Goal: Task Accomplishment & Management: Manage account settings

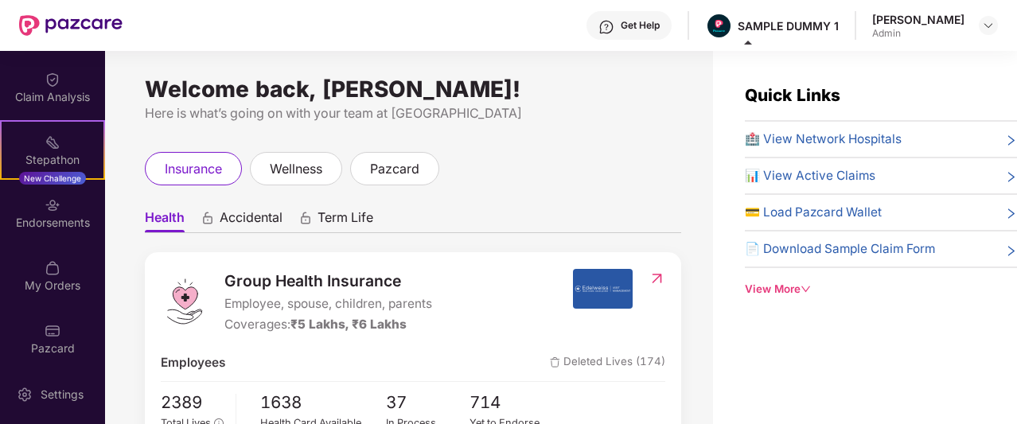
scroll to position [376, 0]
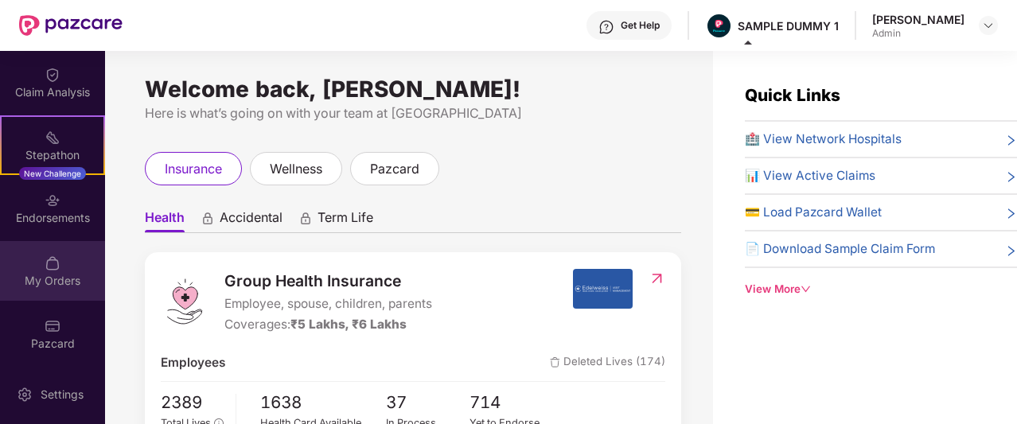
click at [64, 260] on div "My Orders" at bounding box center [52, 271] width 105 height 60
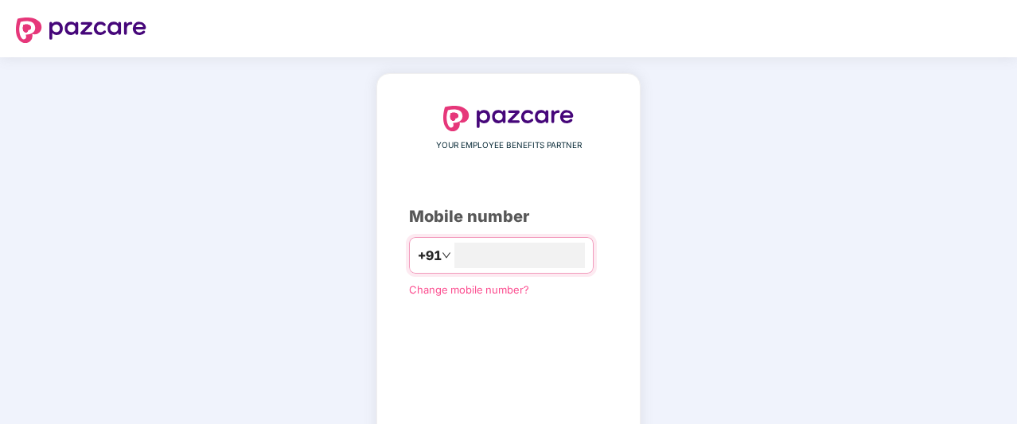
type input "**********"
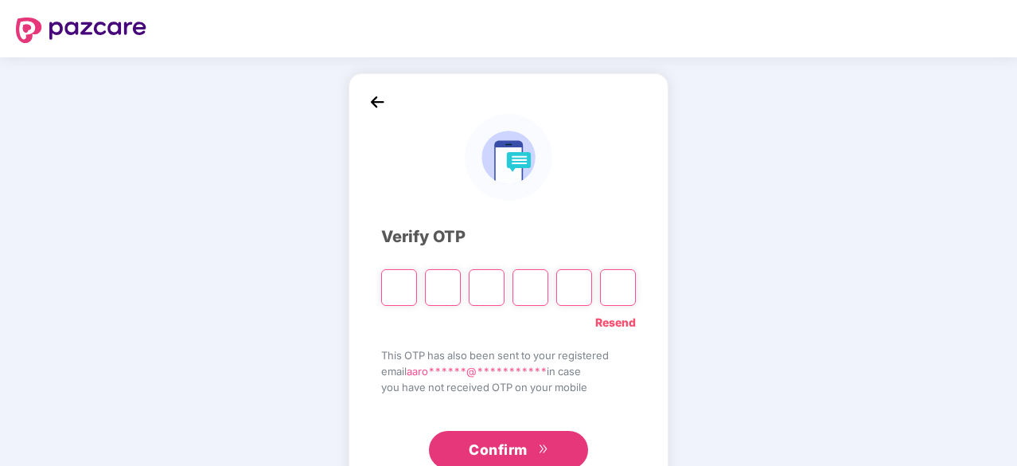
type input "*"
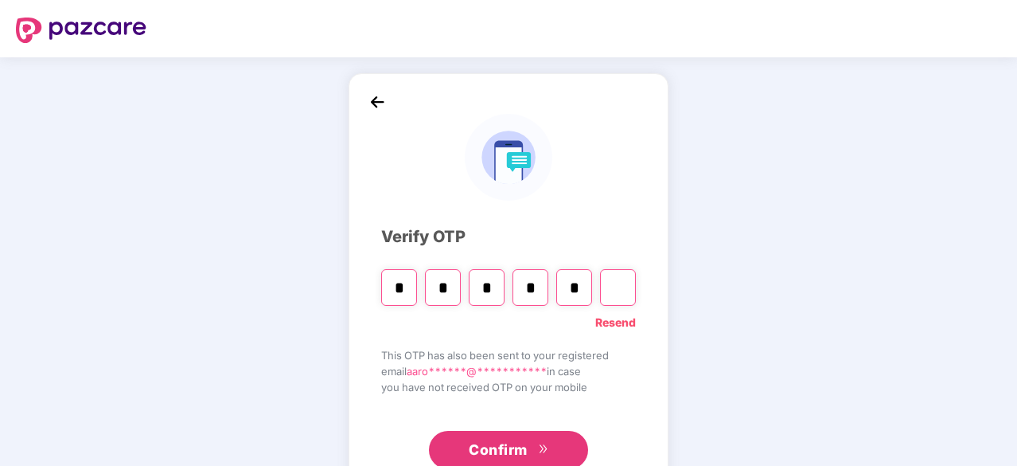
type input "*"
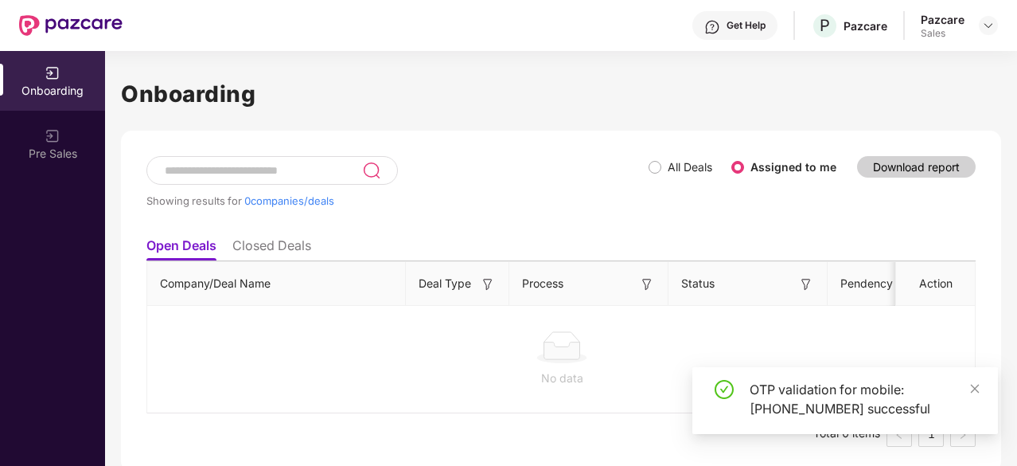
click at [975, 29] on div "Pazcare Sales" at bounding box center [959, 26] width 77 height 28
click at [987, 28] on img at bounding box center [988, 25] width 13 height 13
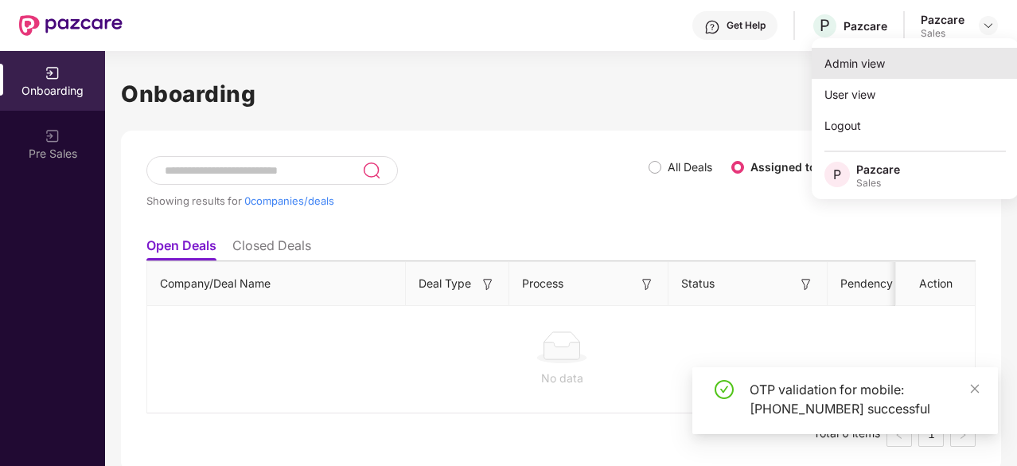
click at [842, 72] on div "Admin view" at bounding box center [915, 63] width 207 height 31
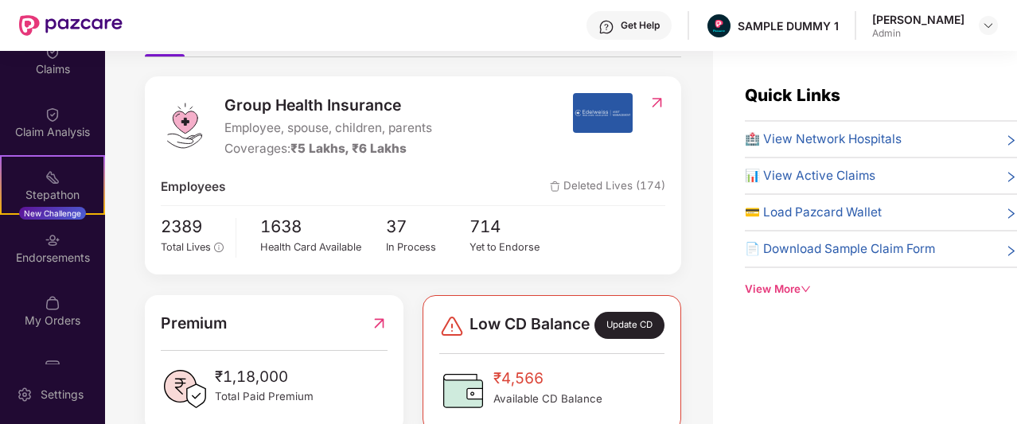
scroll to position [377, 0]
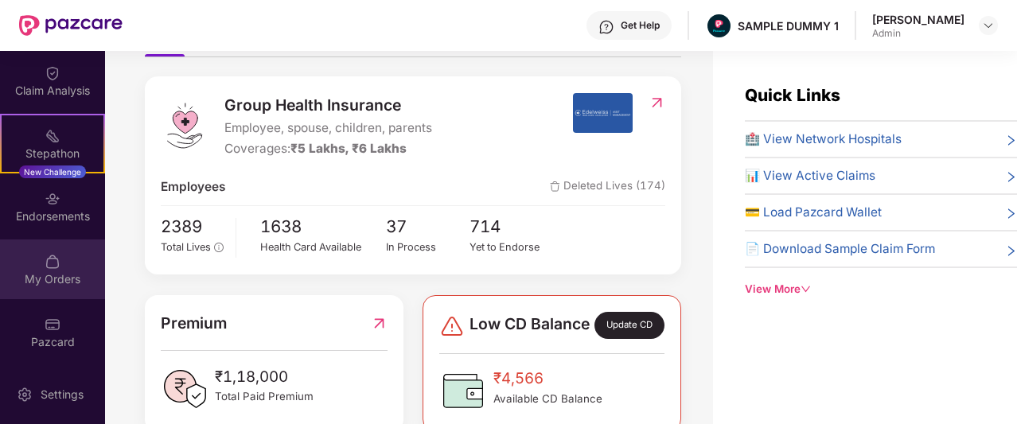
click at [37, 259] on div "My Orders" at bounding box center [52, 270] width 105 height 60
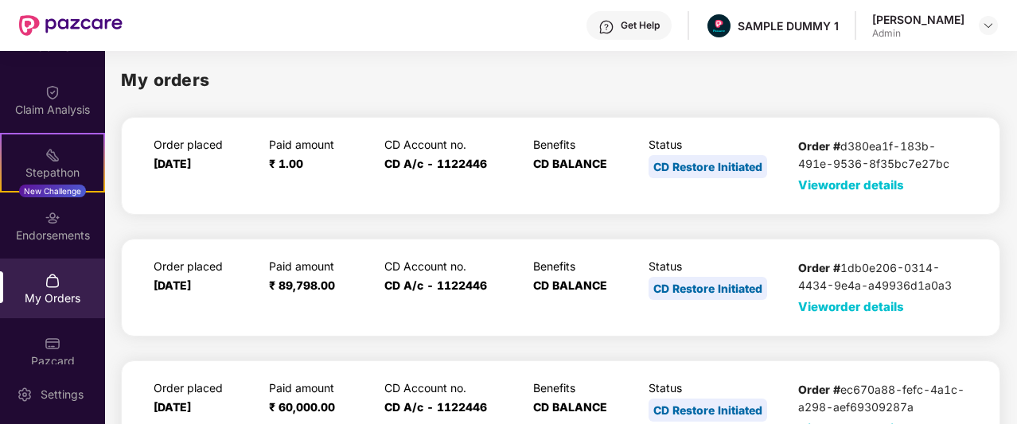
scroll to position [358, 0]
click at [858, 190] on span "View order details" at bounding box center [851, 184] width 106 height 15
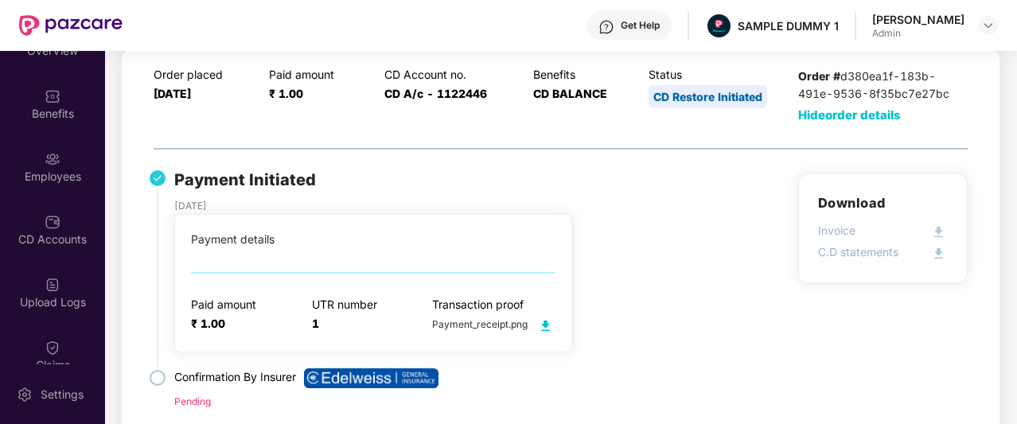
scroll to position [42, 0]
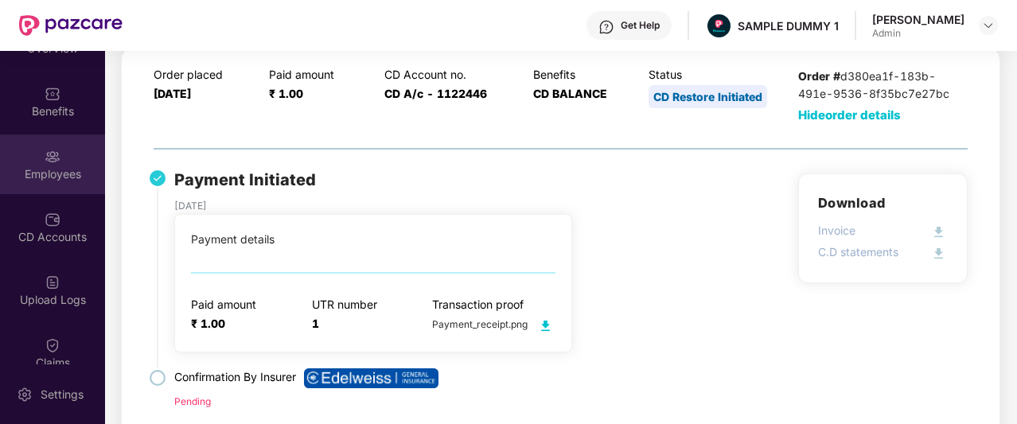
click at [48, 175] on div "Employees" at bounding box center [52, 174] width 105 height 16
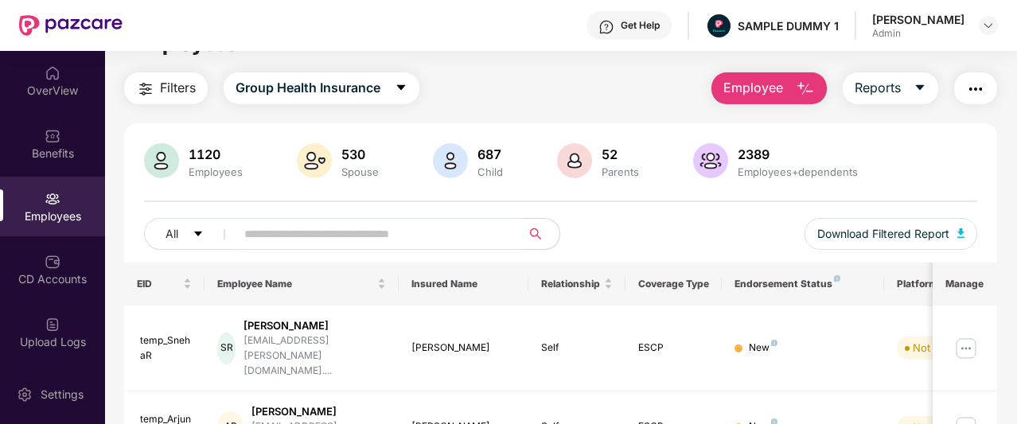
scroll to position [0, 0]
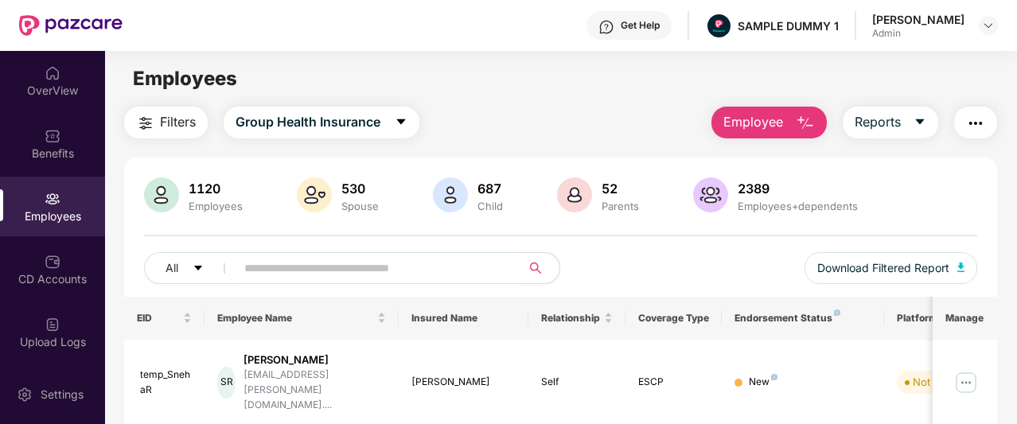
click at [779, 125] on span "Employee" at bounding box center [753, 122] width 60 height 20
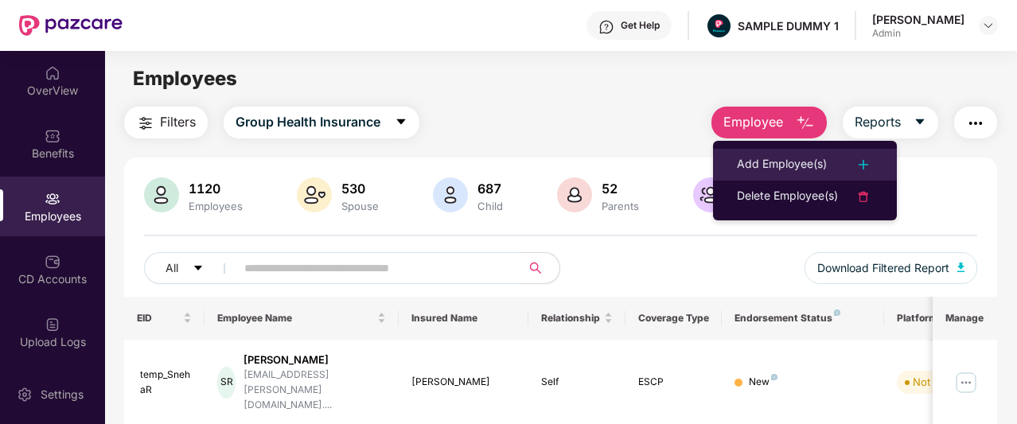
click at [805, 157] on div "Add Employee(s)" at bounding box center [782, 164] width 90 height 19
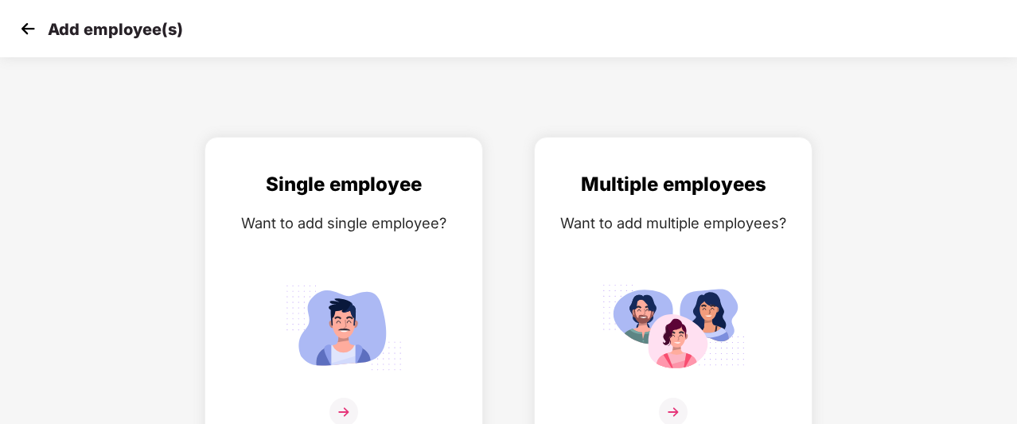
scroll to position [25, 0]
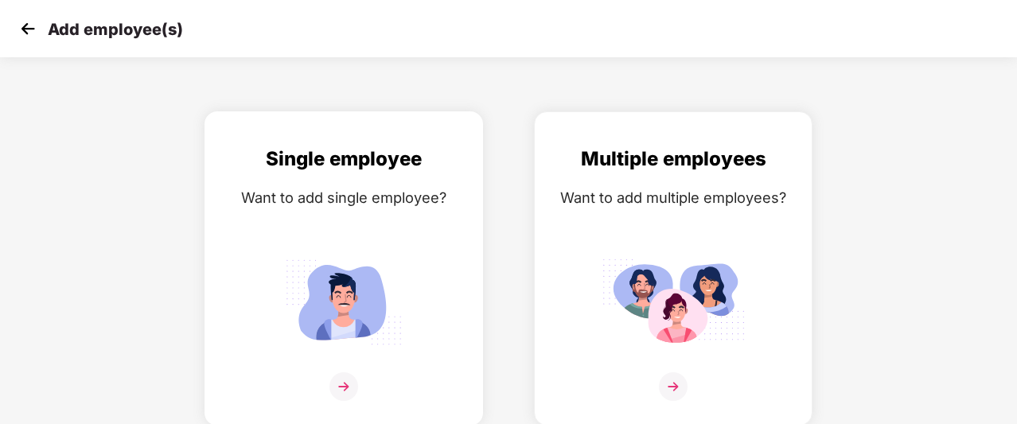
click at [370, 154] on div "Single employee" at bounding box center [343, 159] width 245 height 30
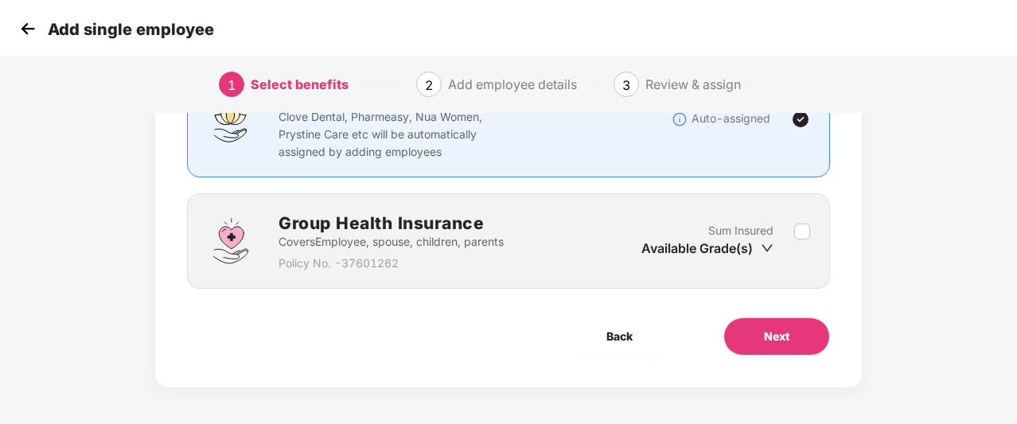
scroll to position [162, 0]
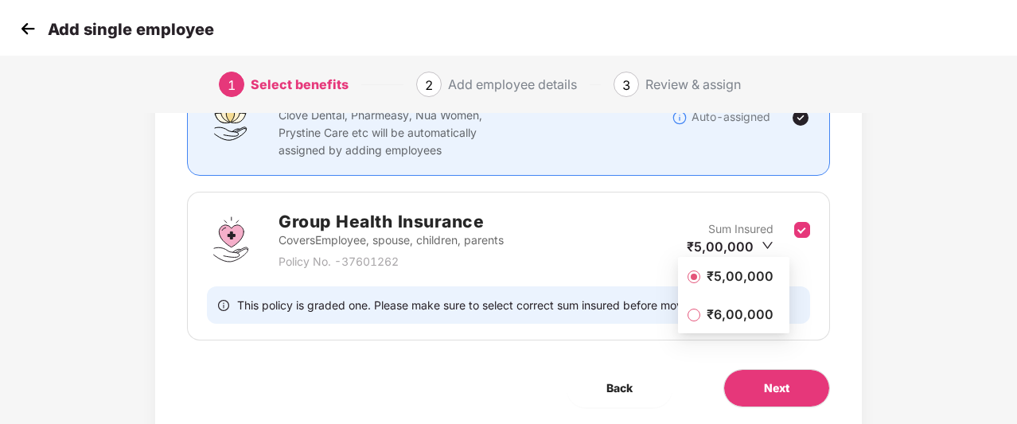
click at [747, 272] on span "₹5,00,000" at bounding box center [740, 276] width 80 height 18
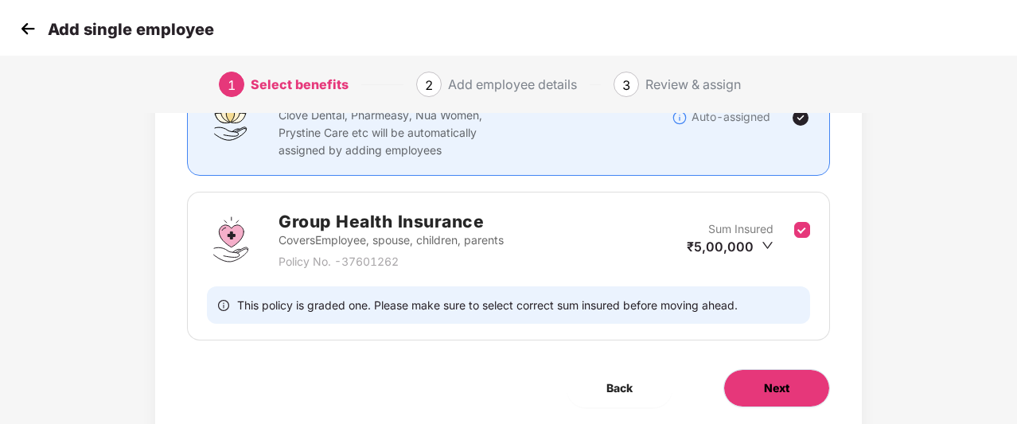
click at [770, 383] on span "Next" at bounding box center [776, 389] width 25 height 18
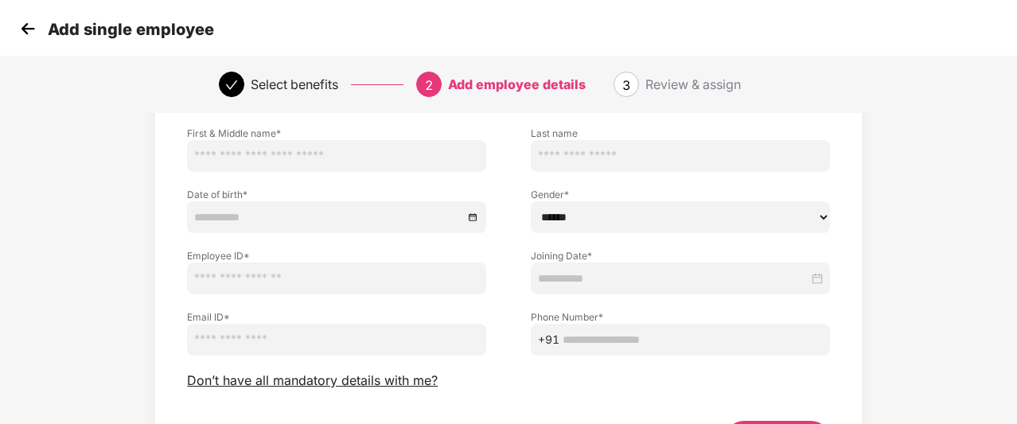
scroll to position [103, 0]
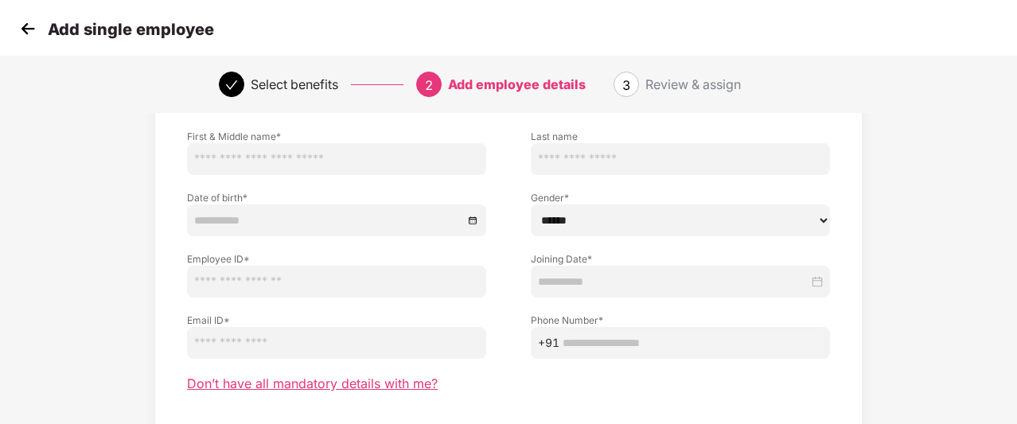
click at [385, 380] on span "Don’t have all mandatory details with me?" at bounding box center [312, 384] width 251 height 17
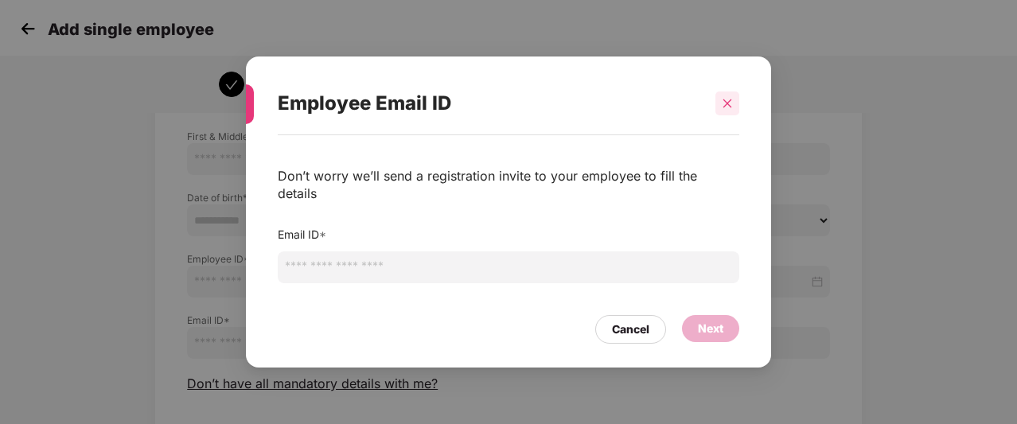
click at [722, 109] on icon "close" at bounding box center [727, 103] width 11 height 11
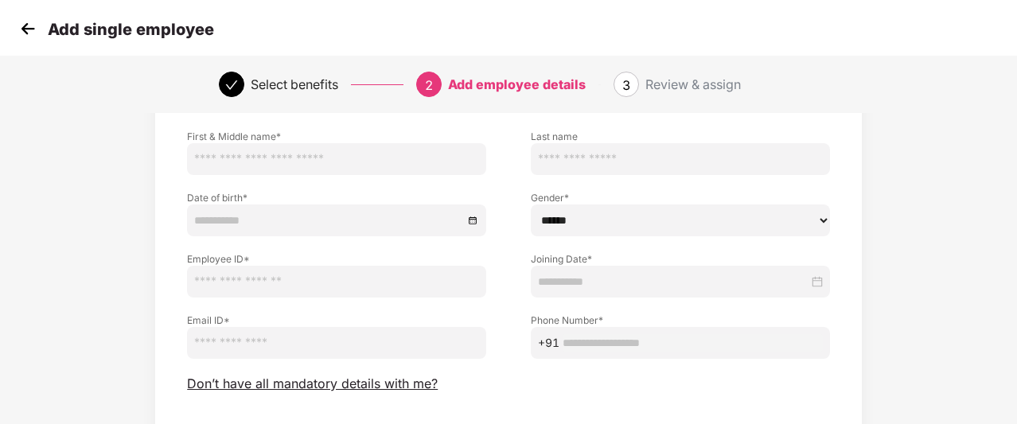
click at [18, 37] on img at bounding box center [28, 29] width 24 height 24
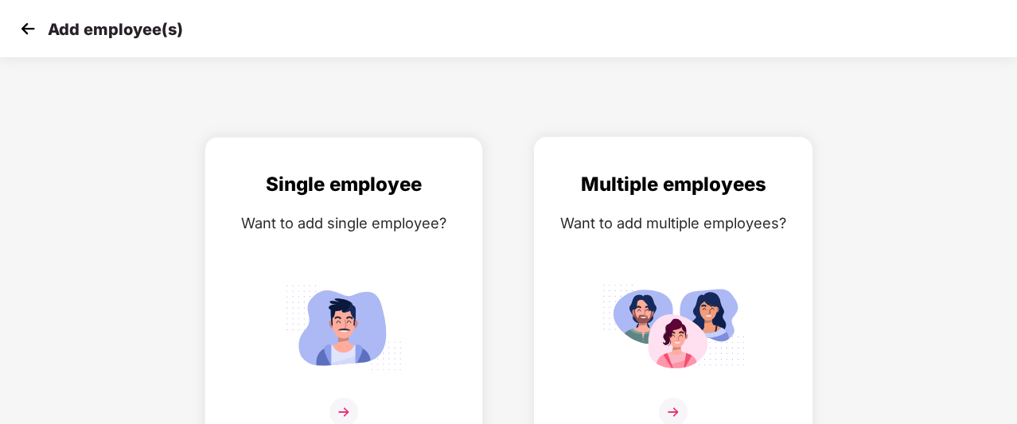
click at [613, 240] on div "Multiple employees Want to add multiple employees?" at bounding box center [673, 308] width 245 height 277
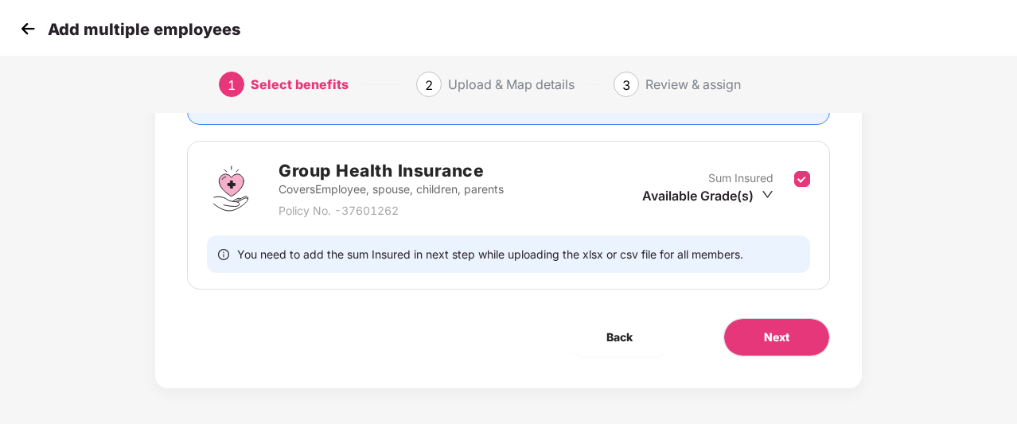
scroll to position [214, 0]
click at [792, 338] on button "Next" at bounding box center [776, 337] width 107 height 38
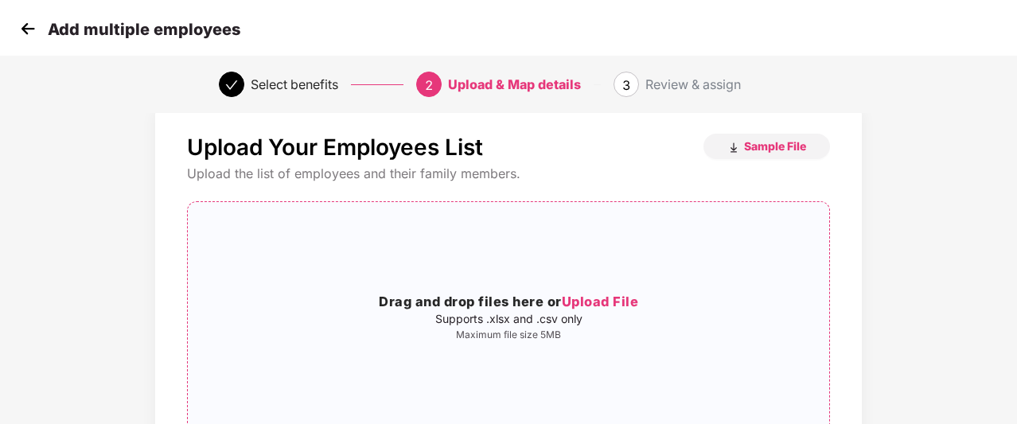
scroll to position [6, 0]
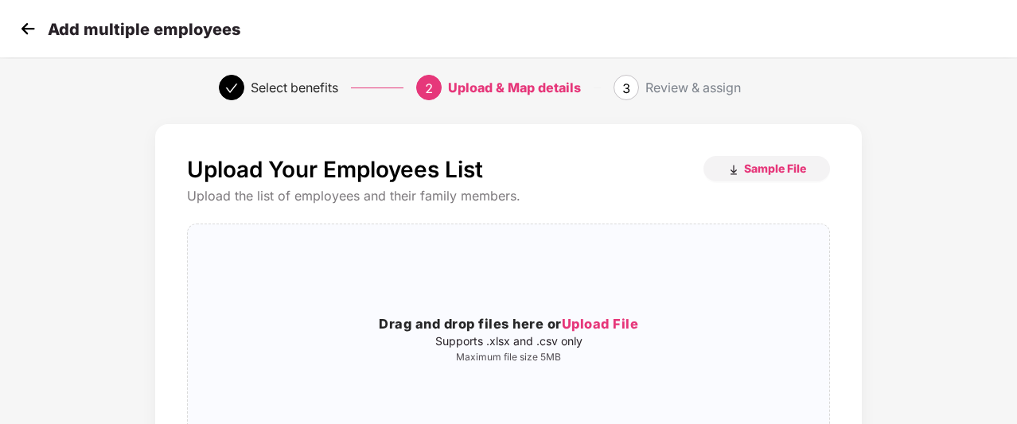
click at [27, 25] on img at bounding box center [28, 29] width 24 height 24
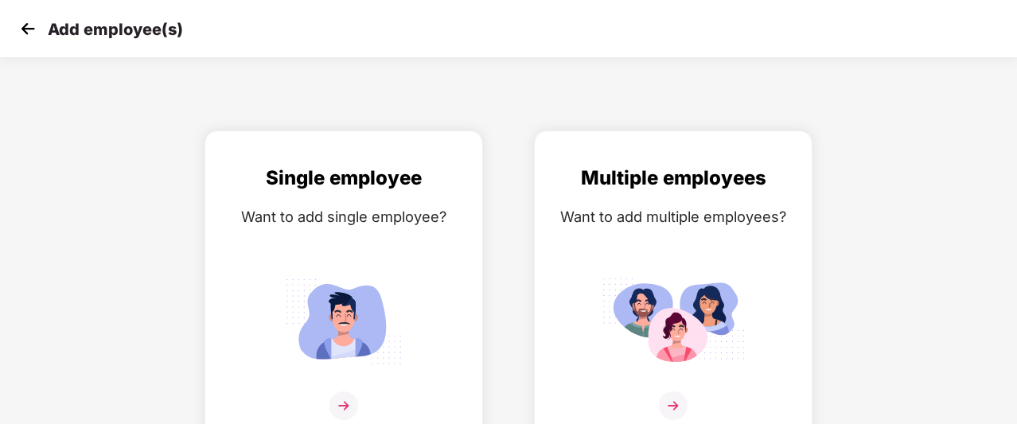
scroll to position [0, 0]
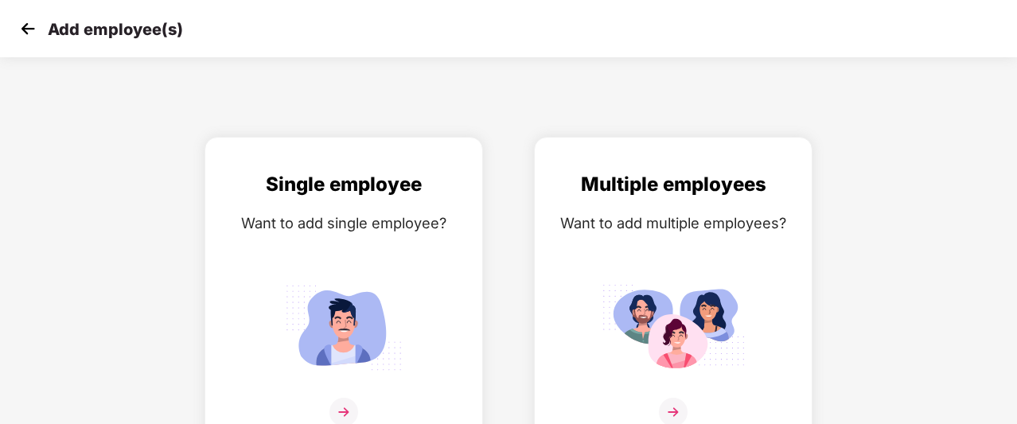
drag, startPoint x: 27, startPoint y: 25, endPoint x: 220, endPoint y: 95, distance: 204.7
click at [220, 95] on div "Add employee(s) Single employee Want to add single employee? Multiple employees…" at bounding box center [508, 212] width 1017 height 424
click at [22, 34] on img at bounding box center [28, 29] width 24 height 24
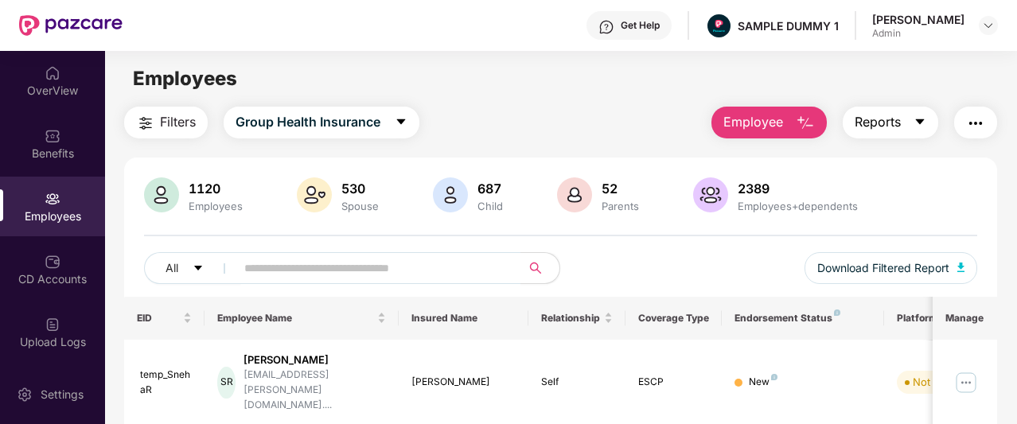
click at [852, 126] on button "Reports" at bounding box center [890, 123] width 95 height 32
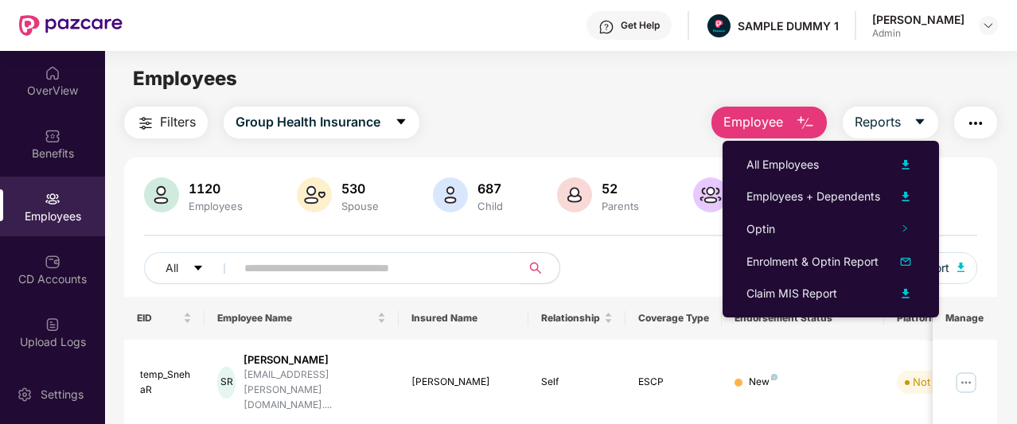
click at [991, 131] on button "button" at bounding box center [975, 123] width 43 height 32
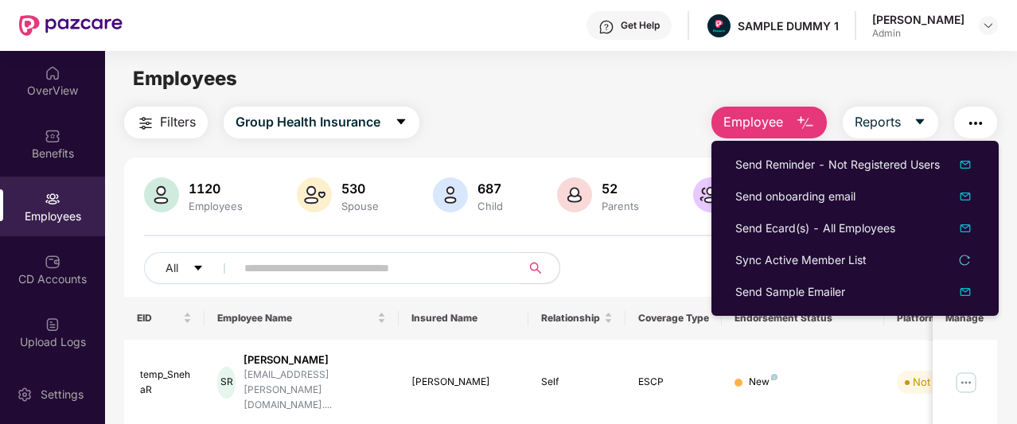
click at [509, 97] on main "Employees Filters Group Health Insurance Employee Reports 1120 Employees 530 Sp…" at bounding box center [560, 263] width 911 height 424
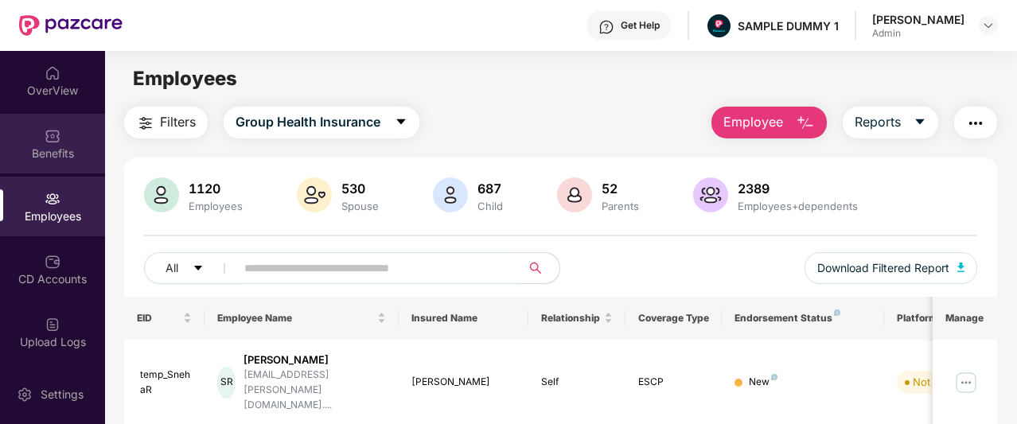
drag, startPoint x: 59, startPoint y: 140, endPoint x: 42, endPoint y: 139, distance: 16.7
click at [42, 139] on div "Benefits" at bounding box center [52, 144] width 105 height 60
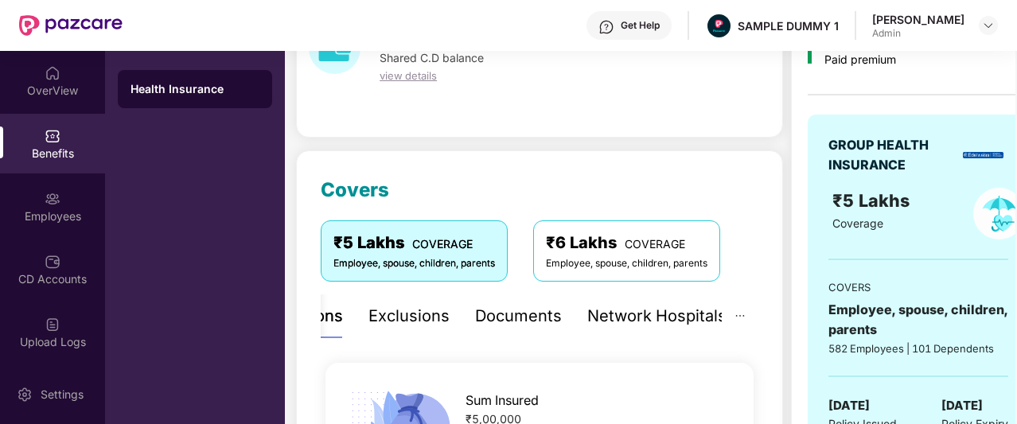
scroll to position [103, 0]
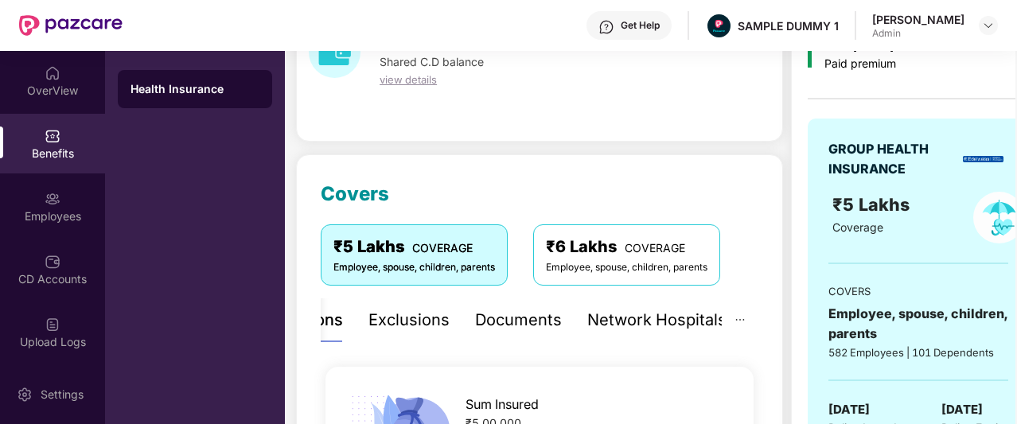
click at [436, 311] on div "Exclusions" at bounding box center [408, 320] width 81 height 25
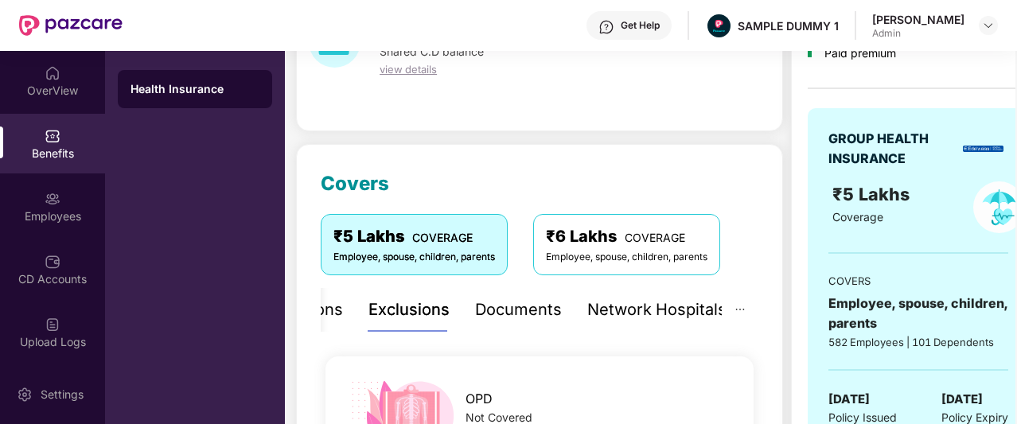
scroll to position [60, 0]
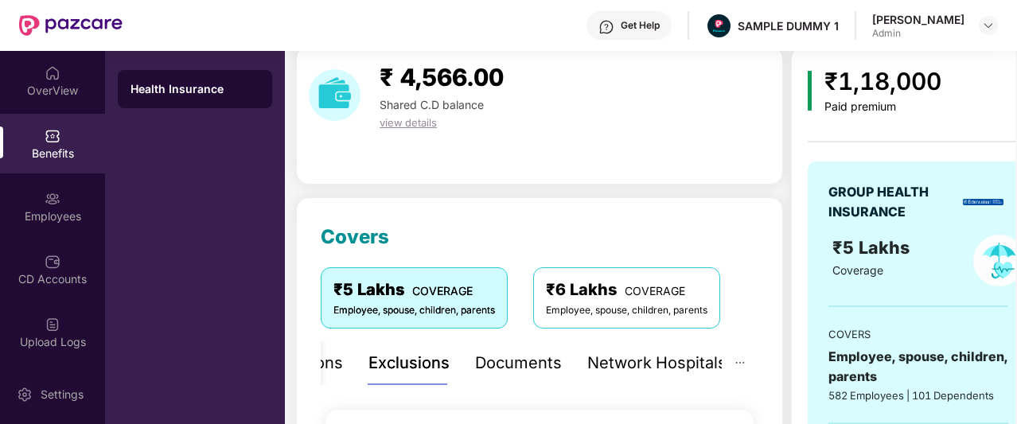
click at [522, 367] on div "Documents" at bounding box center [518, 363] width 87 height 25
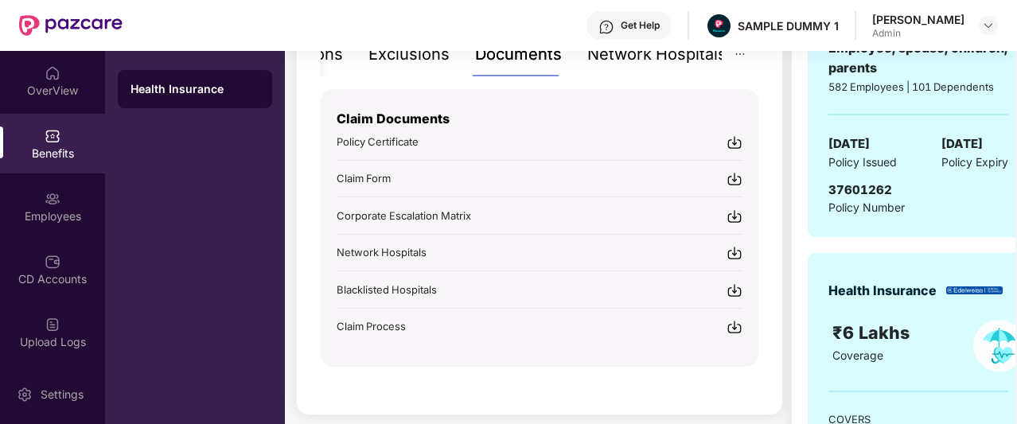
scroll to position [317, 0]
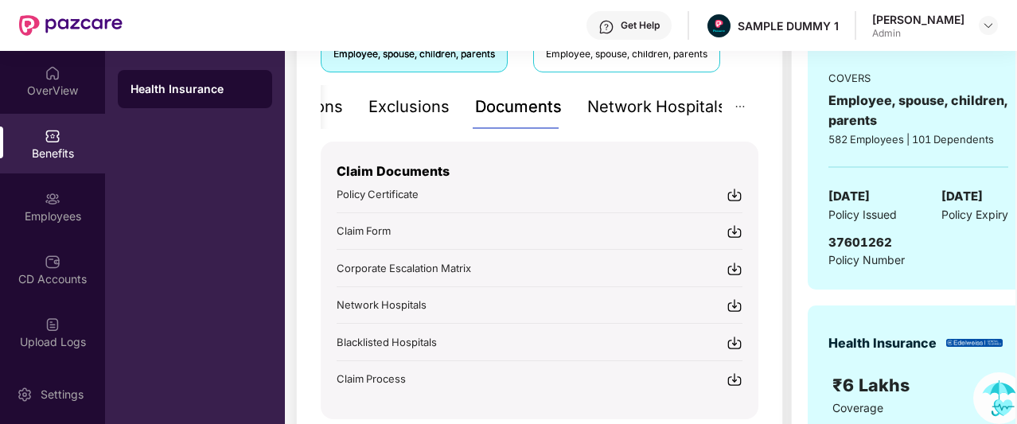
click at [618, 109] on div "Network Hospitals" at bounding box center [656, 107] width 139 height 25
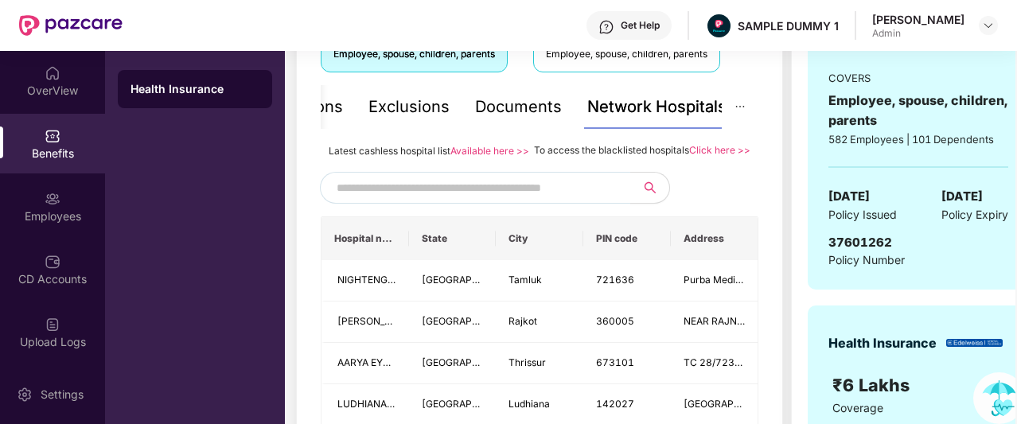
click at [505, 200] on input "text" at bounding box center [473, 188] width 272 height 24
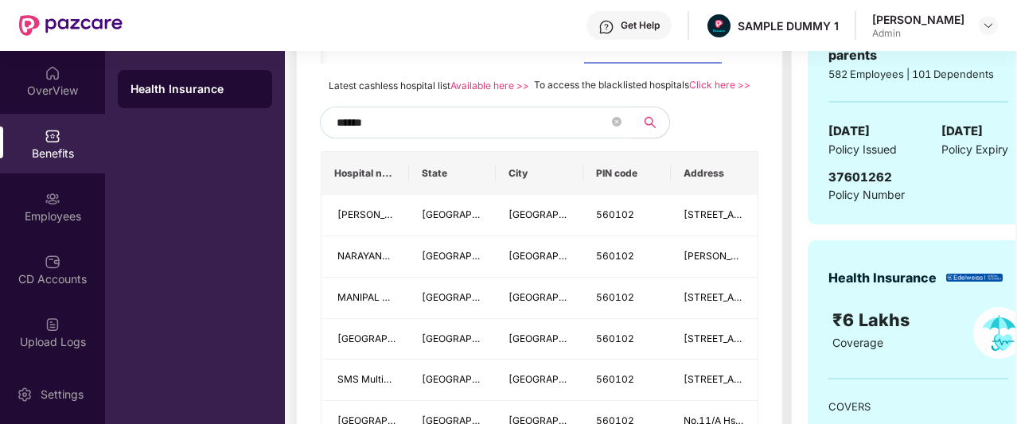
scroll to position [378, 0]
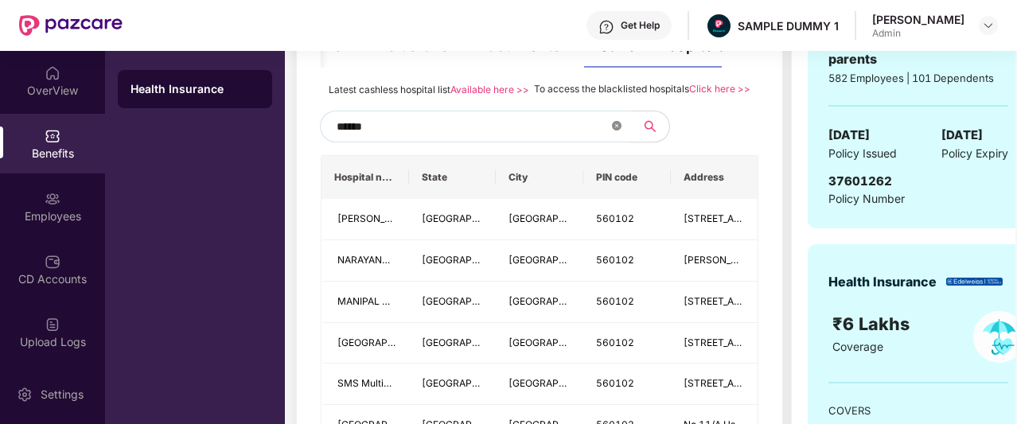
type input "******"
click at [611, 142] on span "******" at bounding box center [475, 127] width 310 height 32
click at [613, 131] on icon "close-circle" at bounding box center [617, 126] width 10 height 10
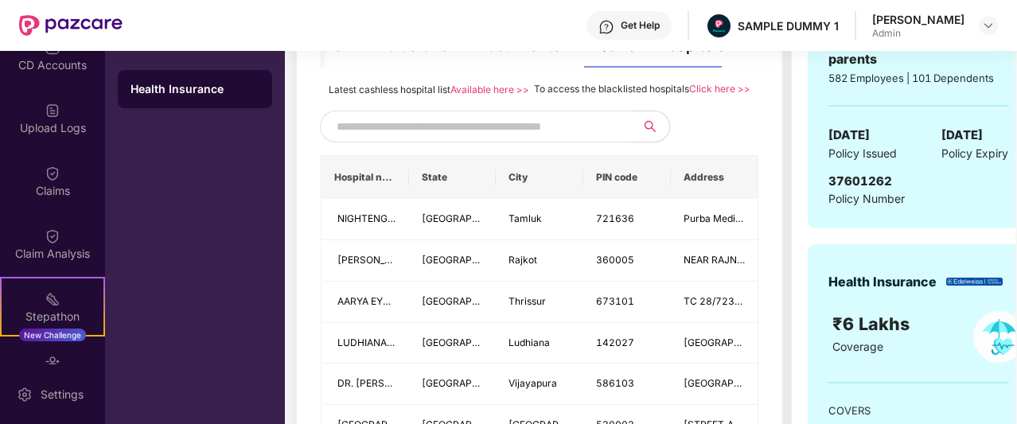
scroll to position [215, 0]
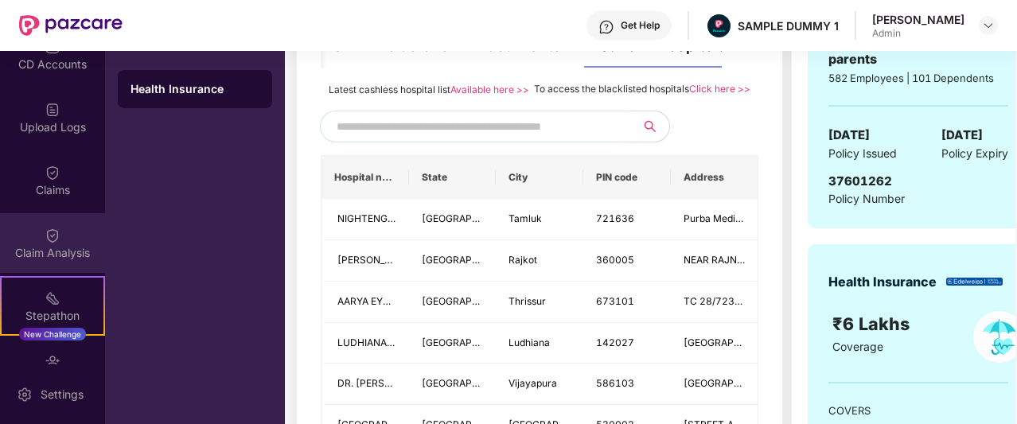
click at [53, 255] on div "Claim Analysis" at bounding box center [52, 253] width 105 height 16
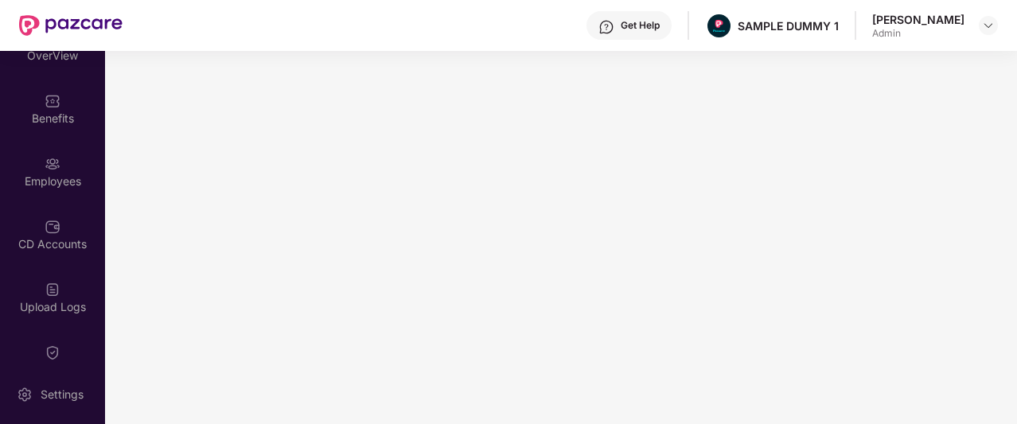
scroll to position [0, 0]
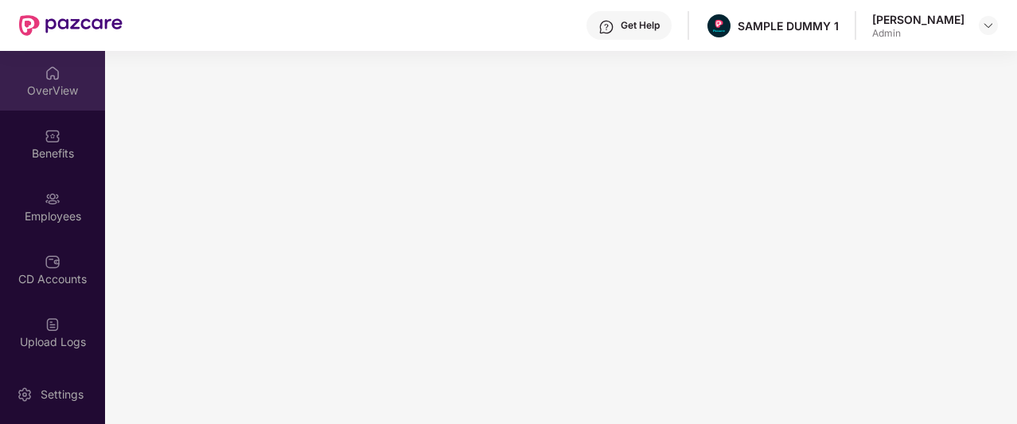
click at [74, 71] on div "OverView" at bounding box center [52, 81] width 105 height 60
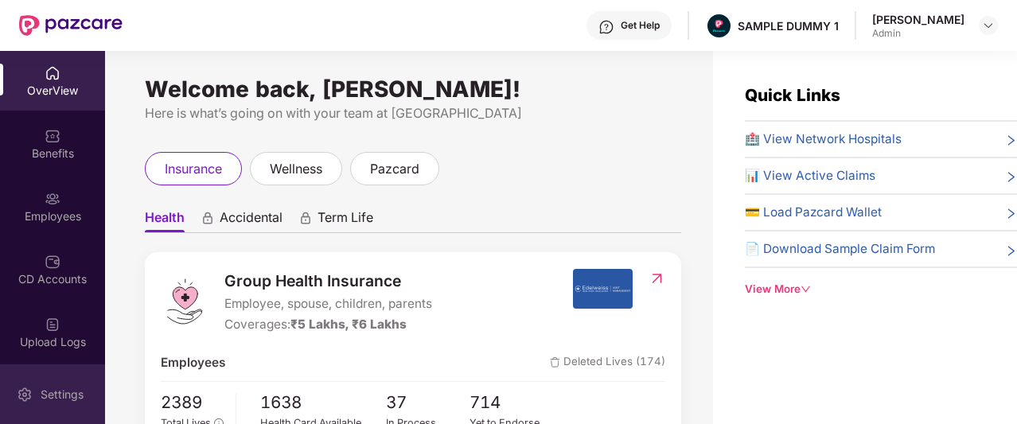
click at [53, 396] on div "Settings" at bounding box center [62, 395] width 53 height 16
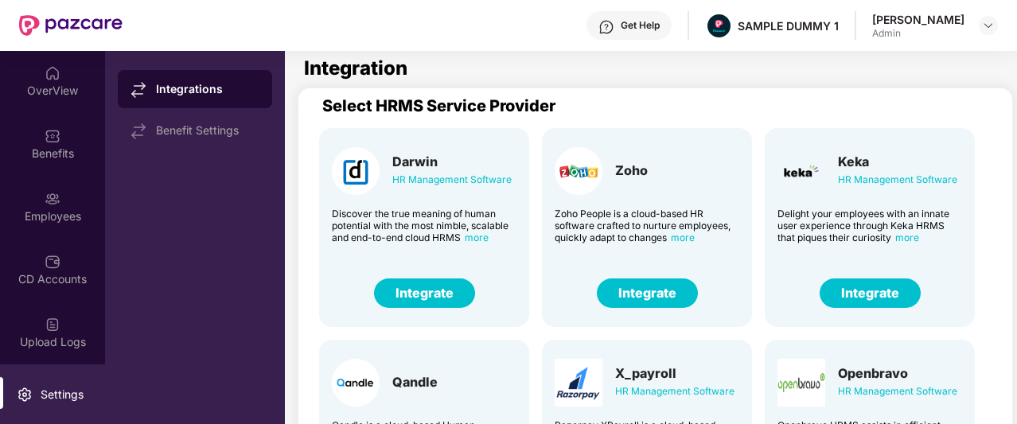
scroll to position [6, 0]
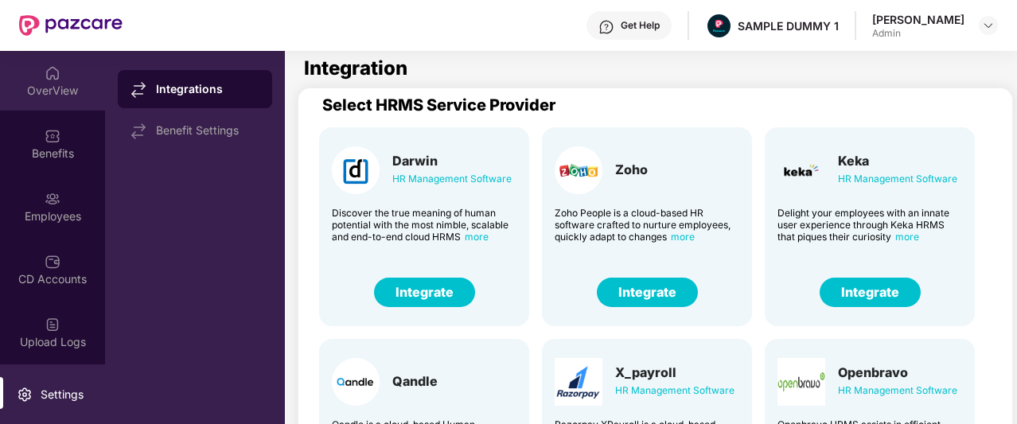
click at [68, 72] on div "OverView" at bounding box center [52, 81] width 105 height 60
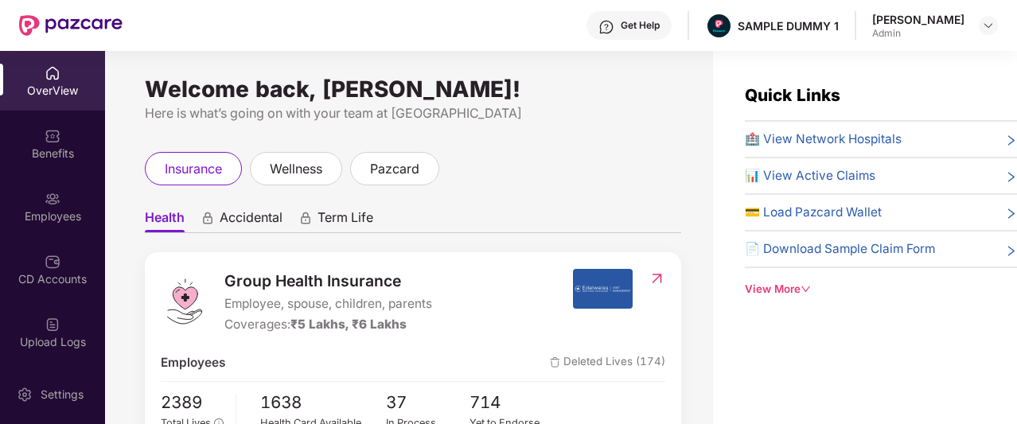
click at [777, 290] on div "View More" at bounding box center [881, 289] width 272 height 17
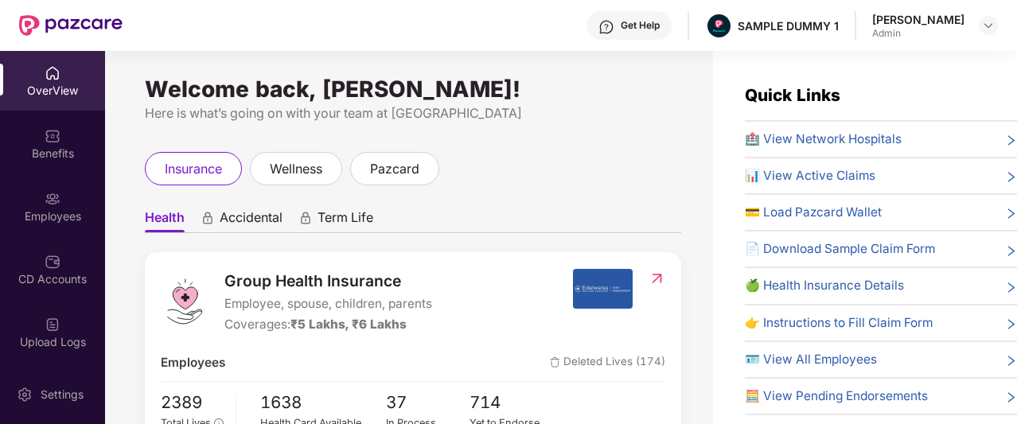
click at [660, 28] on div "Get Help" at bounding box center [640, 25] width 39 height 13
click at [466, 88] on div "Welcome back, [PERSON_NAME]!" at bounding box center [413, 89] width 536 height 13
